Goal: Communication & Community: Answer question/provide support

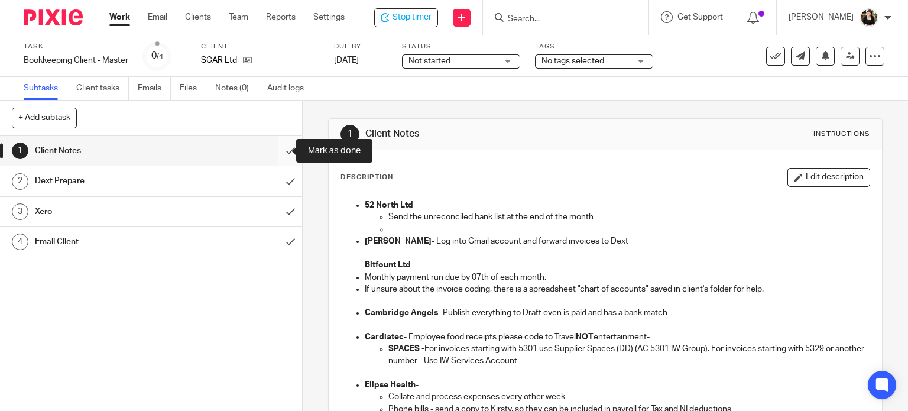
click at [277, 151] on input "submit" at bounding box center [151, 151] width 302 height 30
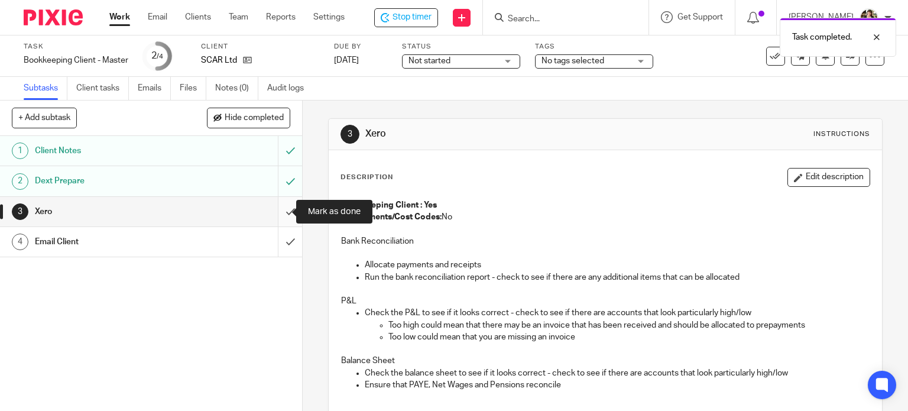
click at [277, 205] on input "submit" at bounding box center [151, 212] width 302 height 30
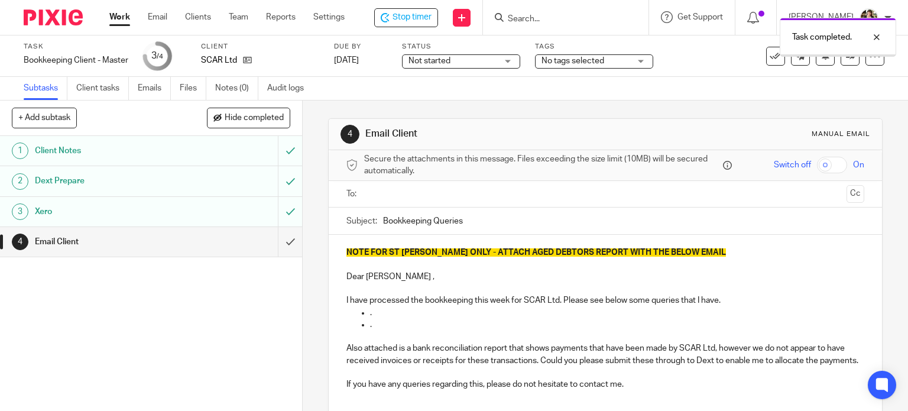
click at [368, 189] on input "text" at bounding box center [605, 194] width 474 height 14
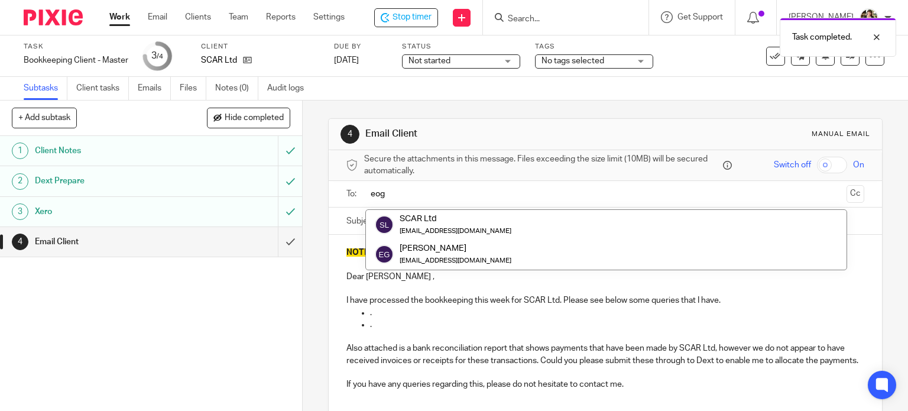
type input "eogh"
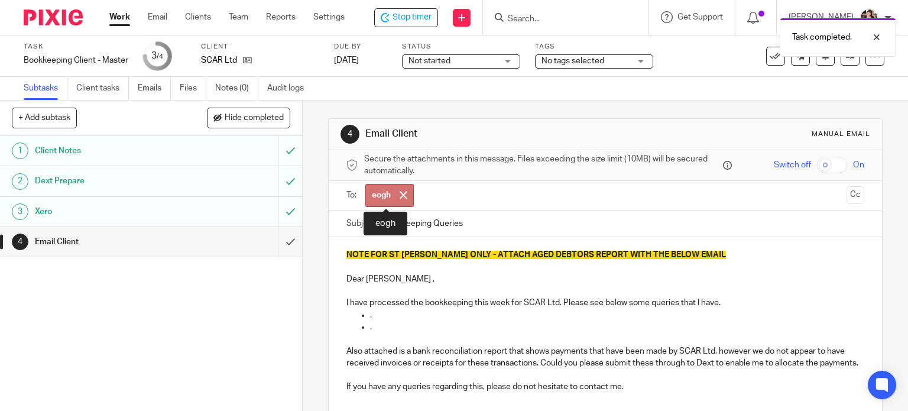
click at [400, 192] on span at bounding box center [404, 195] width 8 height 8
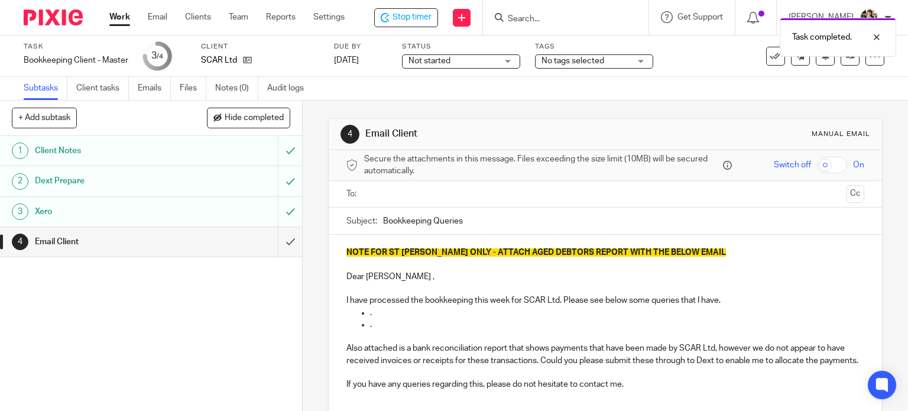
click at [409, 193] on input "text" at bounding box center [605, 194] width 474 height 14
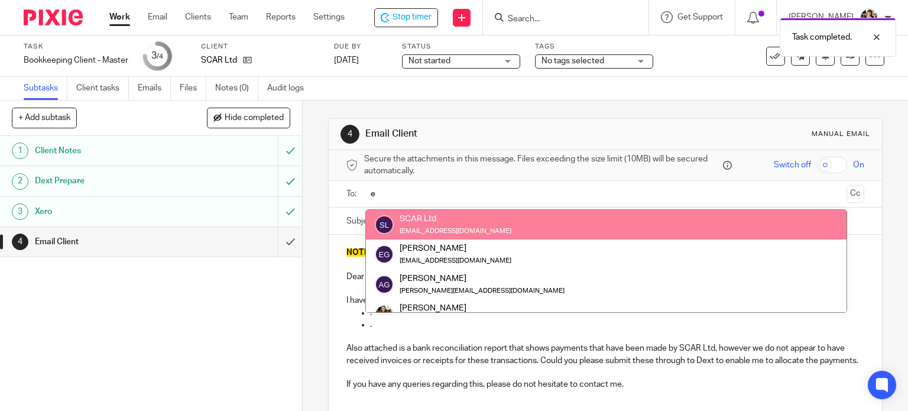
type input "e"
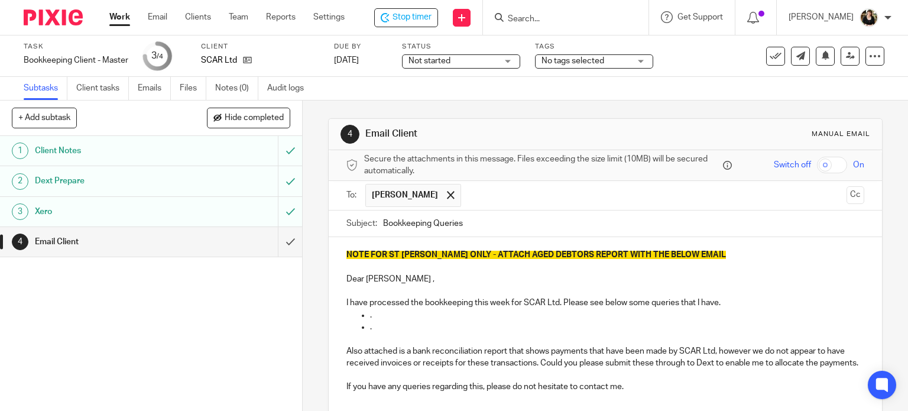
click at [498, 195] on input "text" at bounding box center [654, 195] width 375 height 23
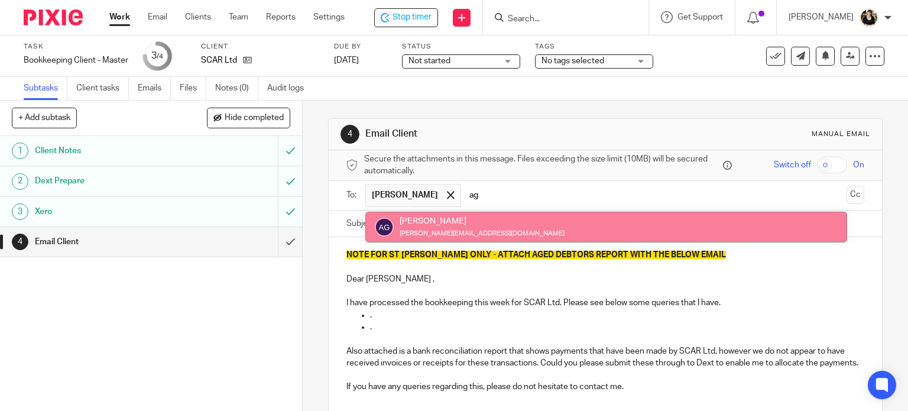
type input "ag"
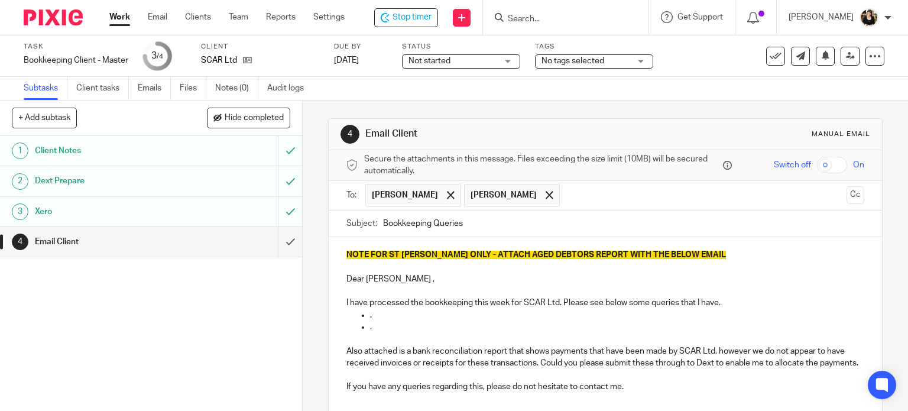
click at [464, 229] on input "Bookkeeping Queries" at bounding box center [624, 223] width 482 height 27
type input "Bookkeeping Queries - 14.08.2025"
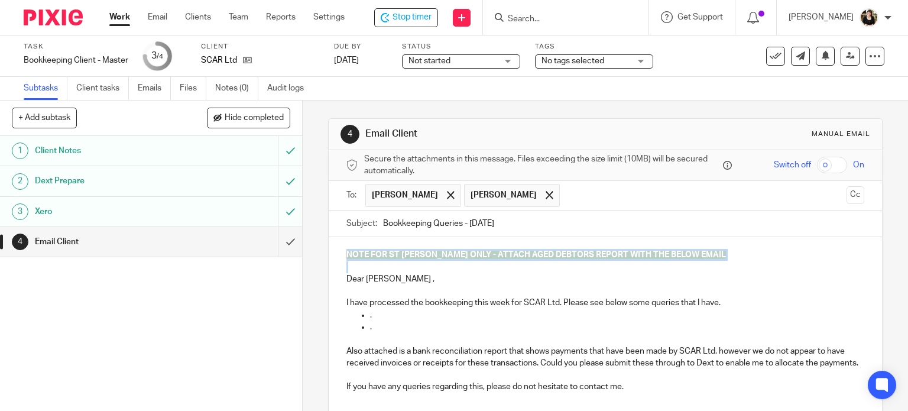
drag, startPoint x: 335, startPoint y: 241, endPoint x: 734, endPoint y: 271, distance: 399.6
click at [734, 271] on div "NOTE FOR ST JOHN ONLY - ATTACH AGED DEBTORS REPORT WITH THE BELOW EMAIL Dear Eo…" at bounding box center [606, 325] width 554 height 176
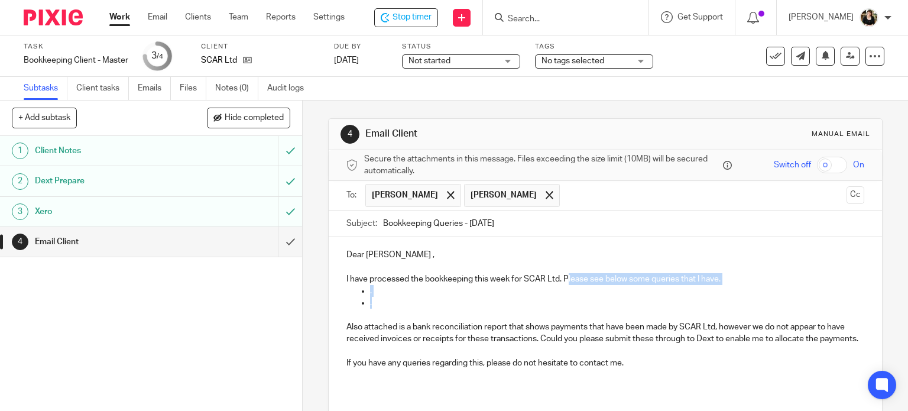
drag, startPoint x: 563, startPoint y: 283, endPoint x: 570, endPoint y: 299, distance: 17.2
click at [570, 299] on div "Dear Eoghan , I have processed the bookkeeping this week for SCAR Ltd. Please s…" at bounding box center [606, 313] width 554 height 153
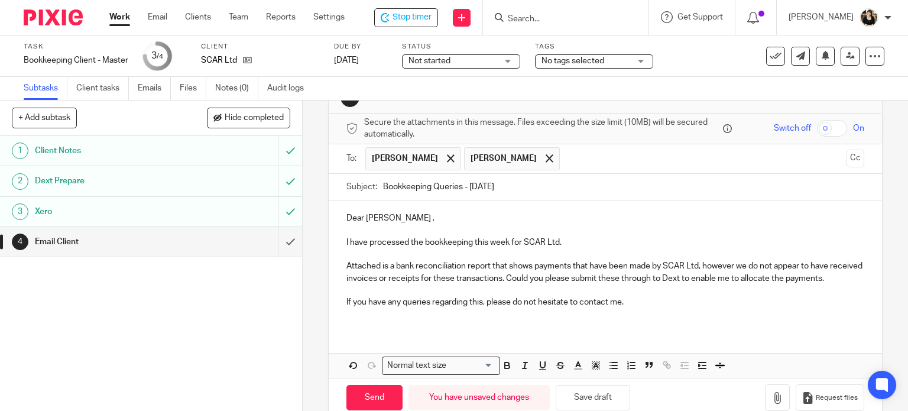
scroll to position [71, 0]
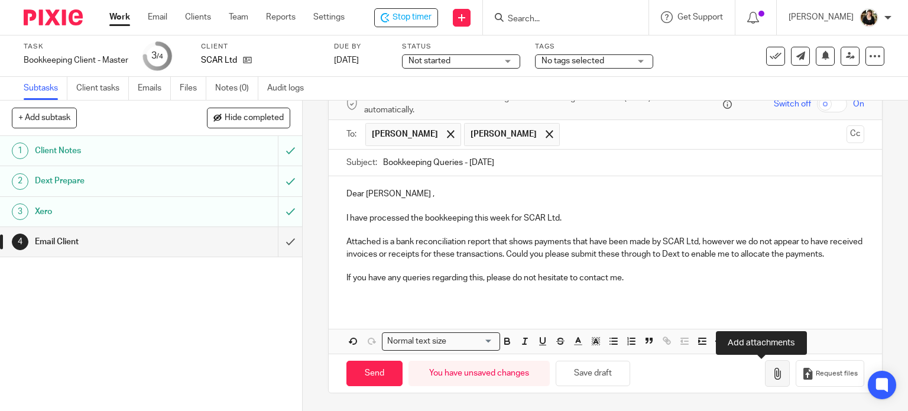
click at [772, 375] on icon "button" at bounding box center [778, 374] width 12 height 12
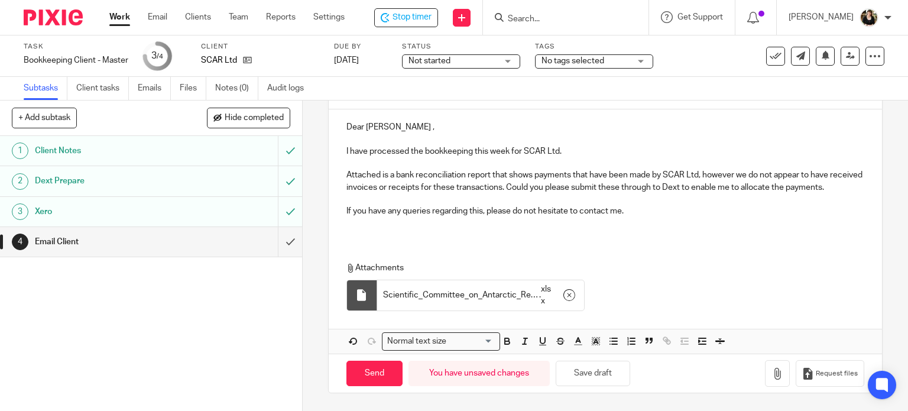
scroll to position [137, 0]
click at [374, 370] on input "Send" at bounding box center [374, 373] width 56 height 25
type input "Sent"
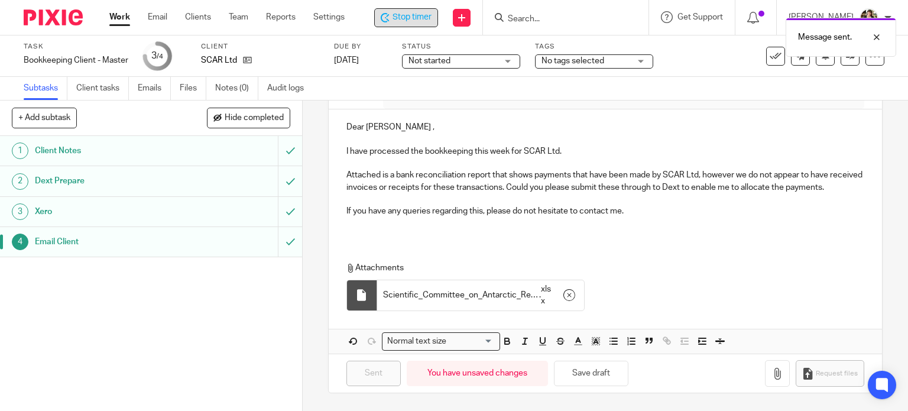
click at [404, 15] on span "Stop timer" at bounding box center [412, 17] width 39 height 12
click at [247, 61] on icon at bounding box center [247, 60] width 9 height 9
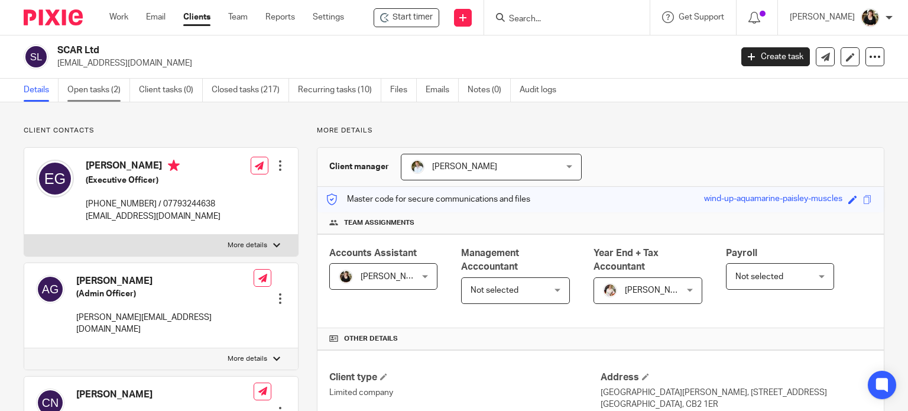
click at [80, 87] on link "Open tasks (2)" at bounding box center [98, 90] width 63 height 23
